Goal: Task Accomplishment & Management: Manage account settings

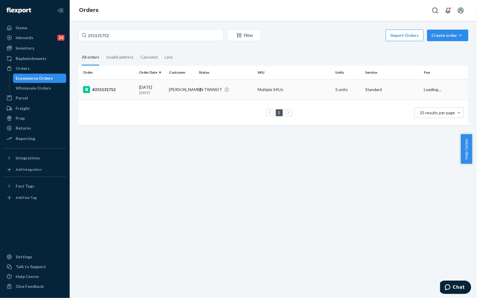
type input "255131752"
click at [131, 90] on div "#255131752" at bounding box center [108, 89] width 51 height 7
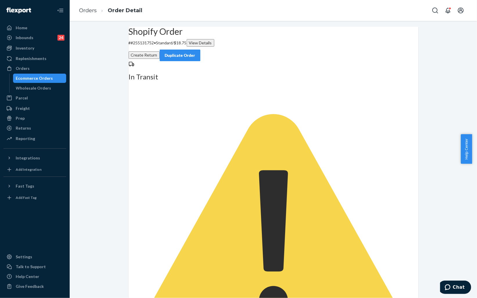
click at [195, 53] on div "Duplicate Order" at bounding box center [180, 56] width 31 height 6
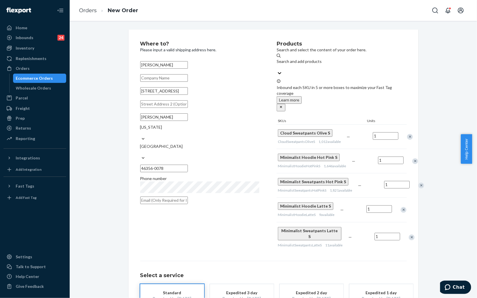
click at [402, 208] on div "Remove Item" at bounding box center [403, 210] width 6 height 6
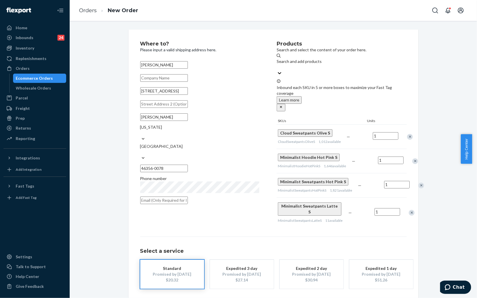
click at [188, 95] on input "[STREET_ADDRESS]" at bounding box center [164, 91] width 48 height 8
paste input "ane Lowell, IN 46356"
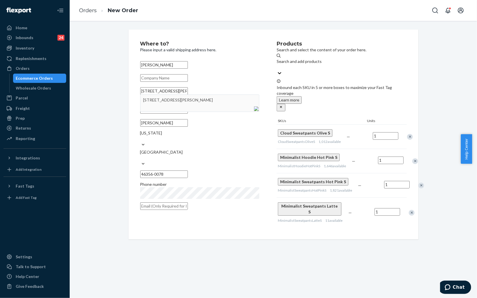
type input "17828 Fieldstone Lane Lowell, IN 46356"
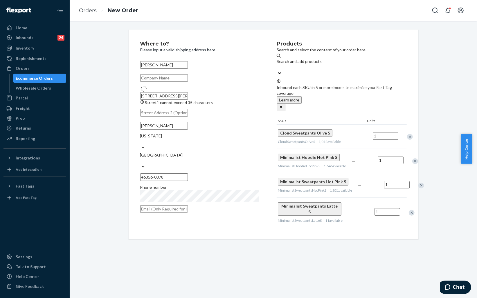
type input "46356"
type input "17828 Fieldstone Ln"
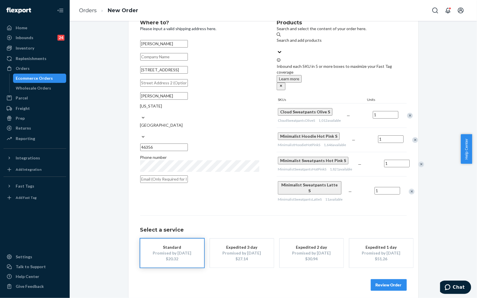
scroll to position [21, 0]
click at [381, 280] on button "Review Order" at bounding box center [389, 285] width 36 height 12
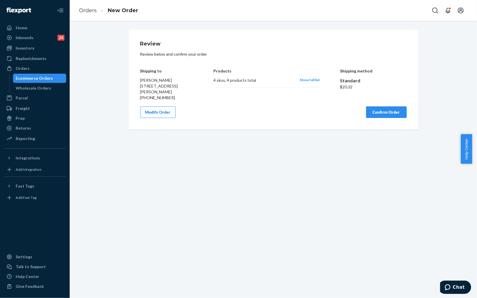
scroll to position [0, 0]
click at [387, 114] on button "Confirm Order" at bounding box center [386, 113] width 41 height 12
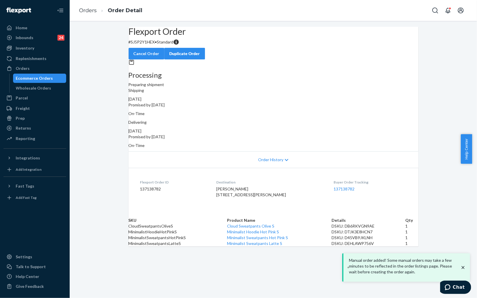
scroll to position [8, 0]
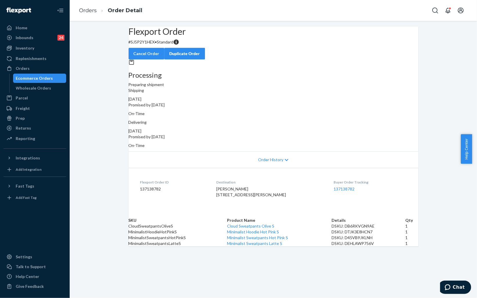
click at [47, 77] on div "Ecommerce Orders" at bounding box center [34, 78] width 37 height 6
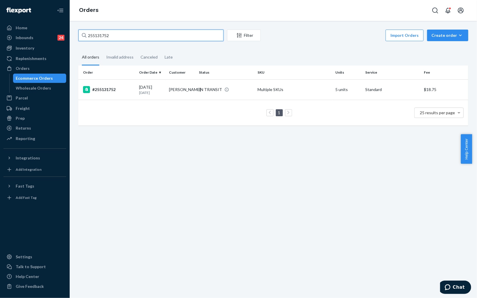
click at [161, 36] on input "255131752" at bounding box center [150, 36] width 145 height 12
paste input "4646066"
type input "254646066"
click at [125, 91] on div "#254646066" at bounding box center [108, 89] width 51 height 7
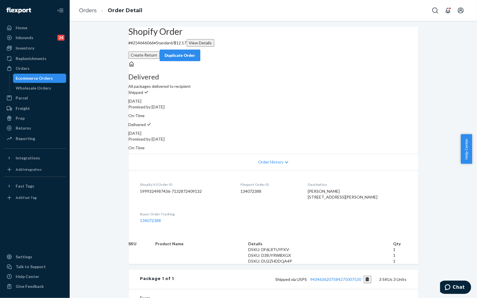
click at [160, 51] on button "Create Return" at bounding box center [144, 55] width 31 height 8
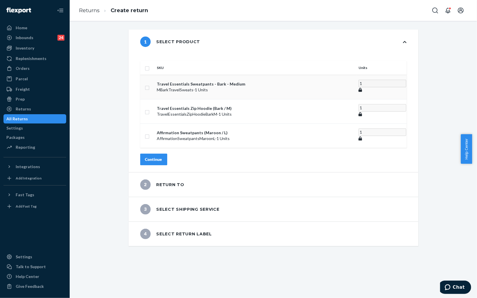
click at [149, 84] on input "checkbox" at bounding box center [147, 87] width 5 height 6
checkbox input "true"
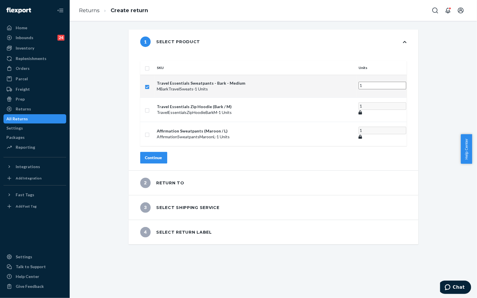
click at [162, 155] on div "Continue" at bounding box center [153, 158] width 17 height 6
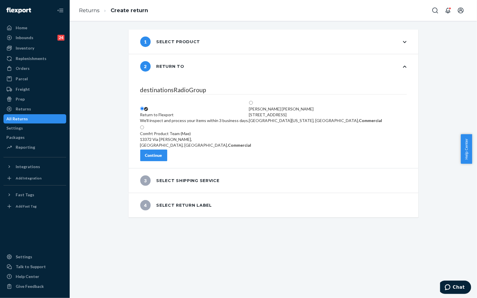
click at [162, 158] on div "Continue" at bounding box center [153, 156] width 17 height 6
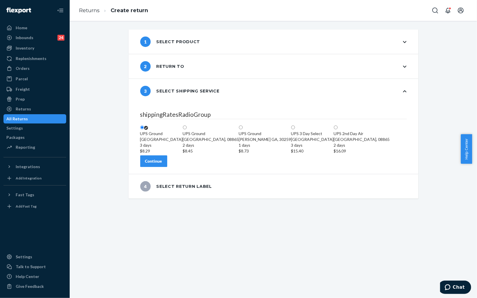
click at [162, 164] on div "Continue" at bounding box center [153, 161] width 17 height 6
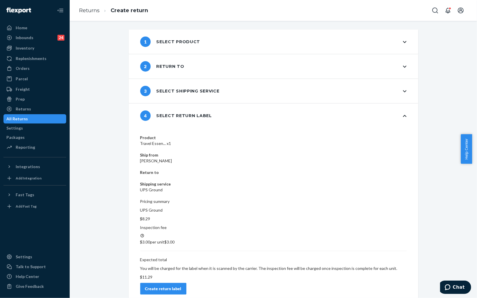
click at [181, 286] on div "Create return label" at bounding box center [163, 289] width 36 height 6
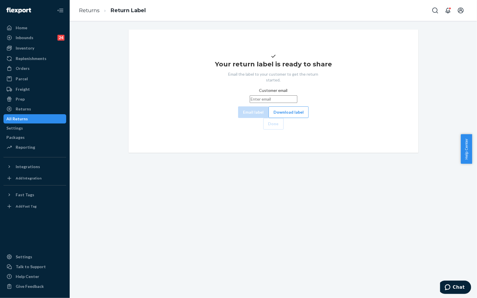
click at [268, 118] on button "Download label" at bounding box center [288, 113] width 40 height 12
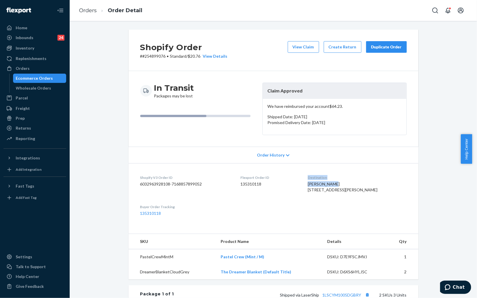
drag, startPoint x: 350, startPoint y: 185, endPoint x: 317, endPoint y: 183, distance: 32.5
click at [317, 183] on dl "Shopify V3 Order ID 6032963928108-7168857899052 Flexport Order ID 135310118 Des…" at bounding box center [274, 195] width 290 height 65
click at [315, 187] on dl "Shopify V3 Order ID 6032963928108-7168857899052 Flexport Order ID 135310118 Des…" at bounding box center [274, 195] width 290 height 65
drag, startPoint x: 322, startPoint y: 182, endPoint x: 361, endPoint y: 186, distance: 39.1
click at [361, 186] on dl "Shopify V3 Order ID 6032963928108-7168857899052 Flexport Order ID 135310118 Des…" at bounding box center [274, 195] width 290 height 65
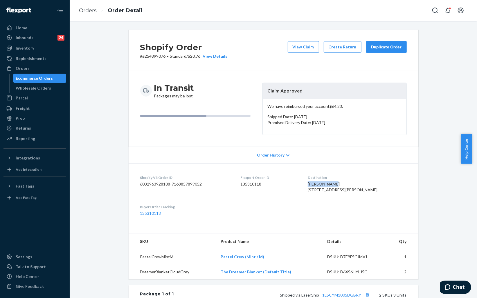
copy span "Molly Meehan"
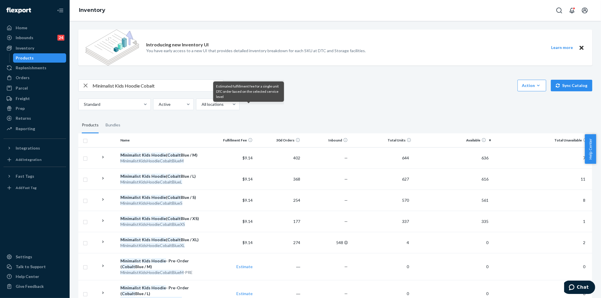
scroll to position [32, 0]
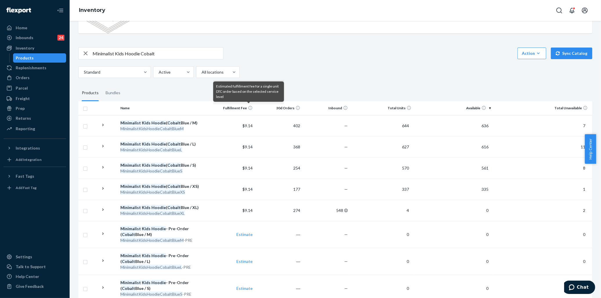
drag, startPoint x: 86, startPoint y: 44, endPoint x: 5, endPoint y: 43, distance: 81.0
click at [18, 43] on div "Home Inbounds 24 Shipping Plans Problems 24 Inventory Products Replenishments O…" at bounding box center [300, 149] width 601 height 298
click at [162, 54] on input "text" at bounding box center [158, 54] width 131 height 12
paste input "Camo Sweatpants"
type input "Camo Sweatpants High Sierra"
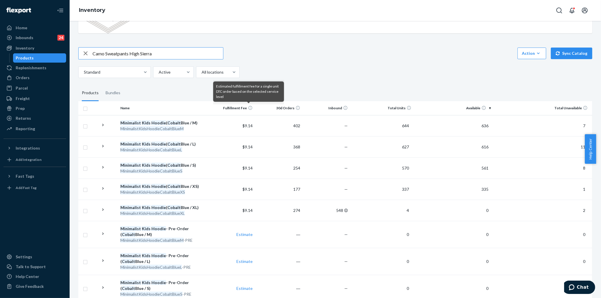
scroll to position [0, 0]
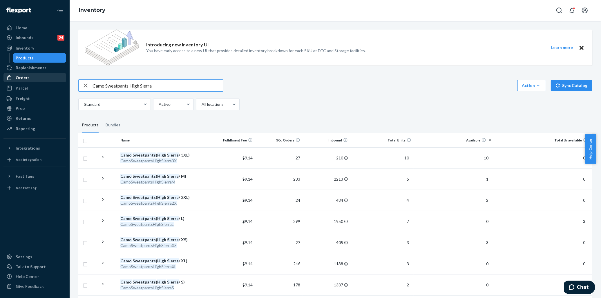
drag, startPoint x: 167, startPoint y: 86, endPoint x: 65, endPoint y: 81, distance: 102.2
click at [66, 81] on div "Home Inbounds 24 Shipping Plans Problems 24 Inventory Products Replenishments O…" at bounding box center [300, 149] width 601 height 298
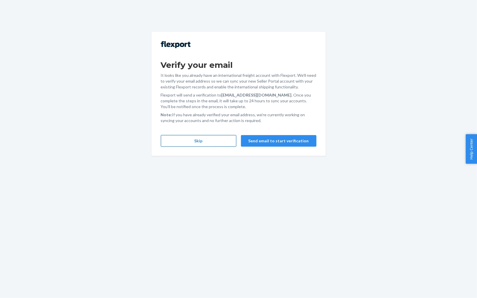
click at [193, 141] on button "Skip" at bounding box center [198, 141] width 75 height 12
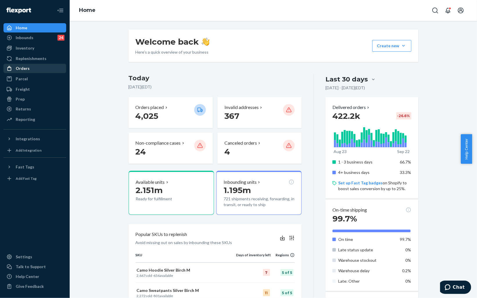
click at [28, 68] on div "Orders" at bounding box center [23, 69] width 14 height 6
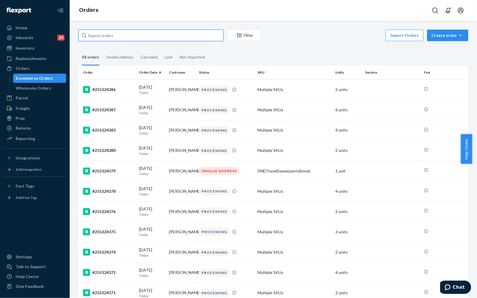
click at [139, 34] on input "text" at bounding box center [150, 36] width 145 height 12
paste input "255221202"
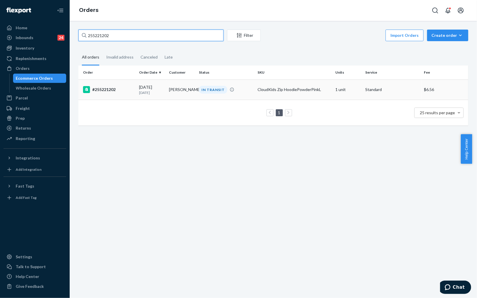
type input "255221202"
click at [125, 92] on div "#255221202" at bounding box center [108, 89] width 51 height 7
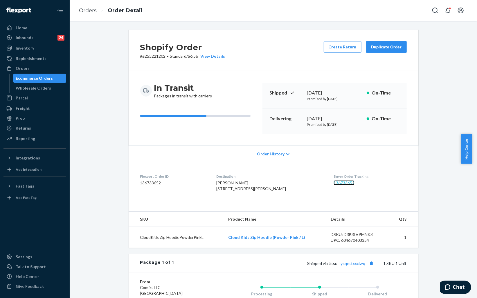
click at [333, 183] on link "136733652" at bounding box center [343, 183] width 21 height 5
